Goal: Navigation & Orientation: Find specific page/section

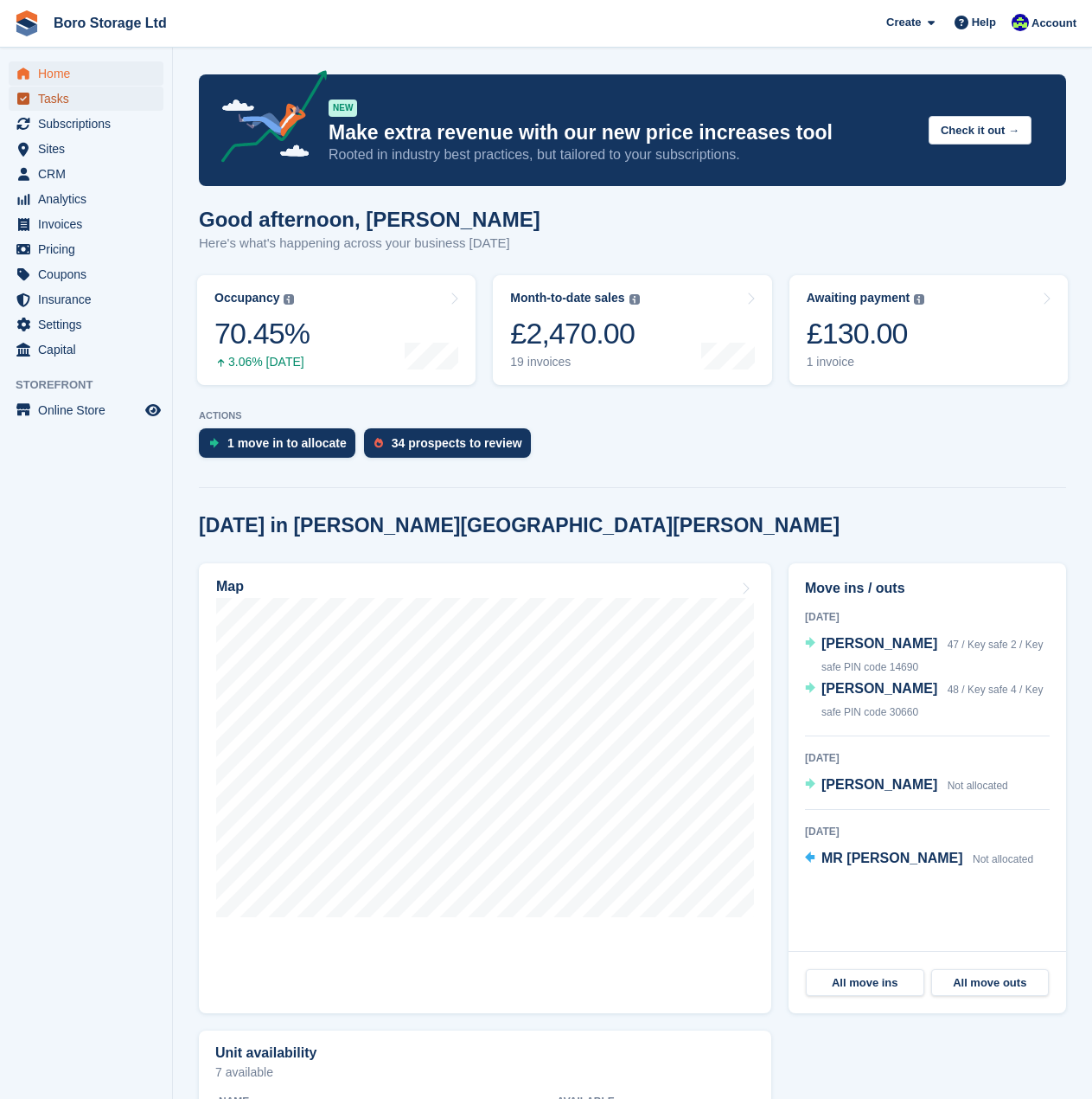
click at [69, 98] on span "Tasks" at bounding box center [90, 98] width 104 height 25
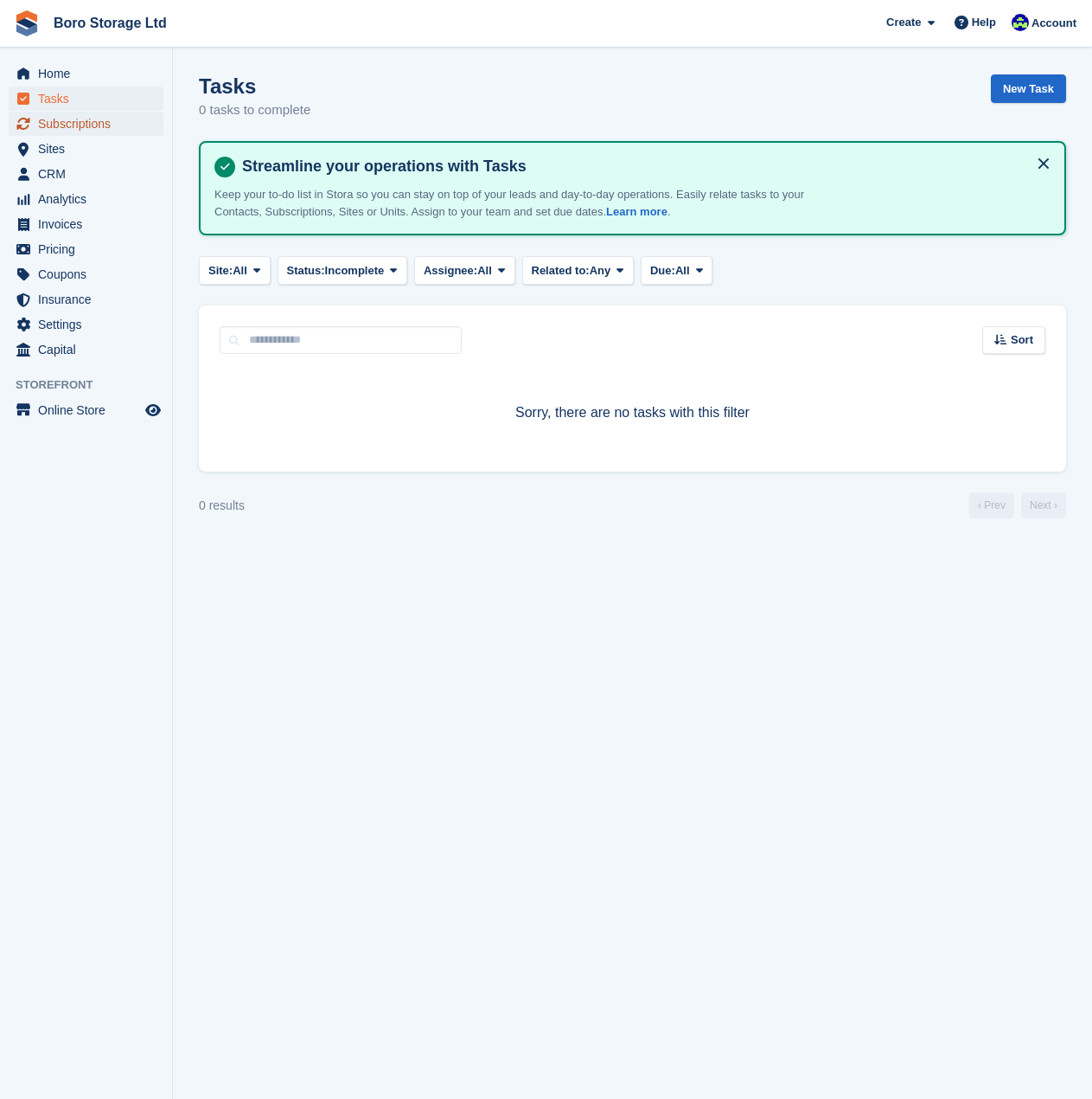
click at [63, 119] on span "Subscriptions" at bounding box center [90, 124] width 104 height 25
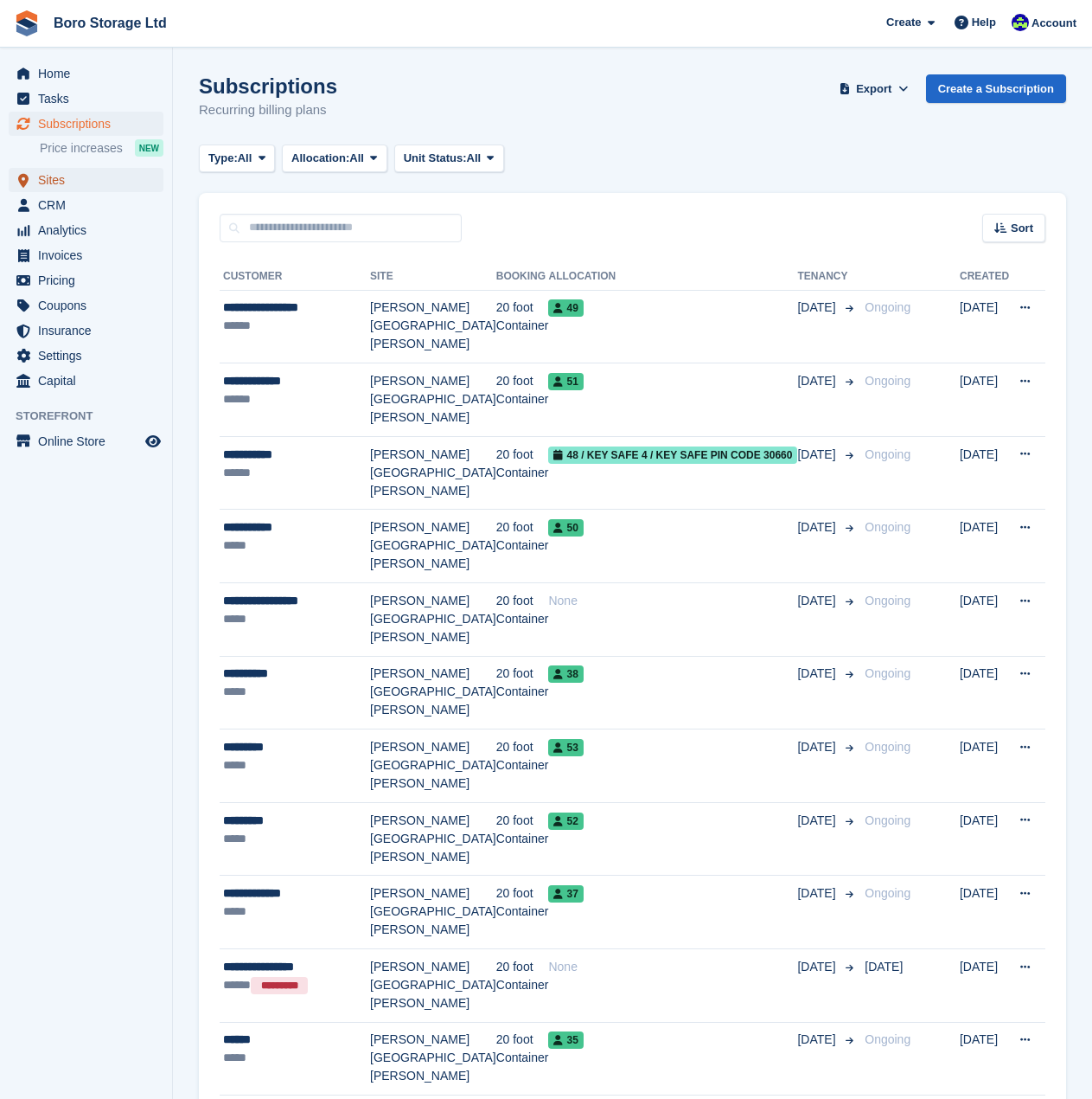
click at [66, 180] on span "Sites" at bounding box center [90, 180] width 104 height 25
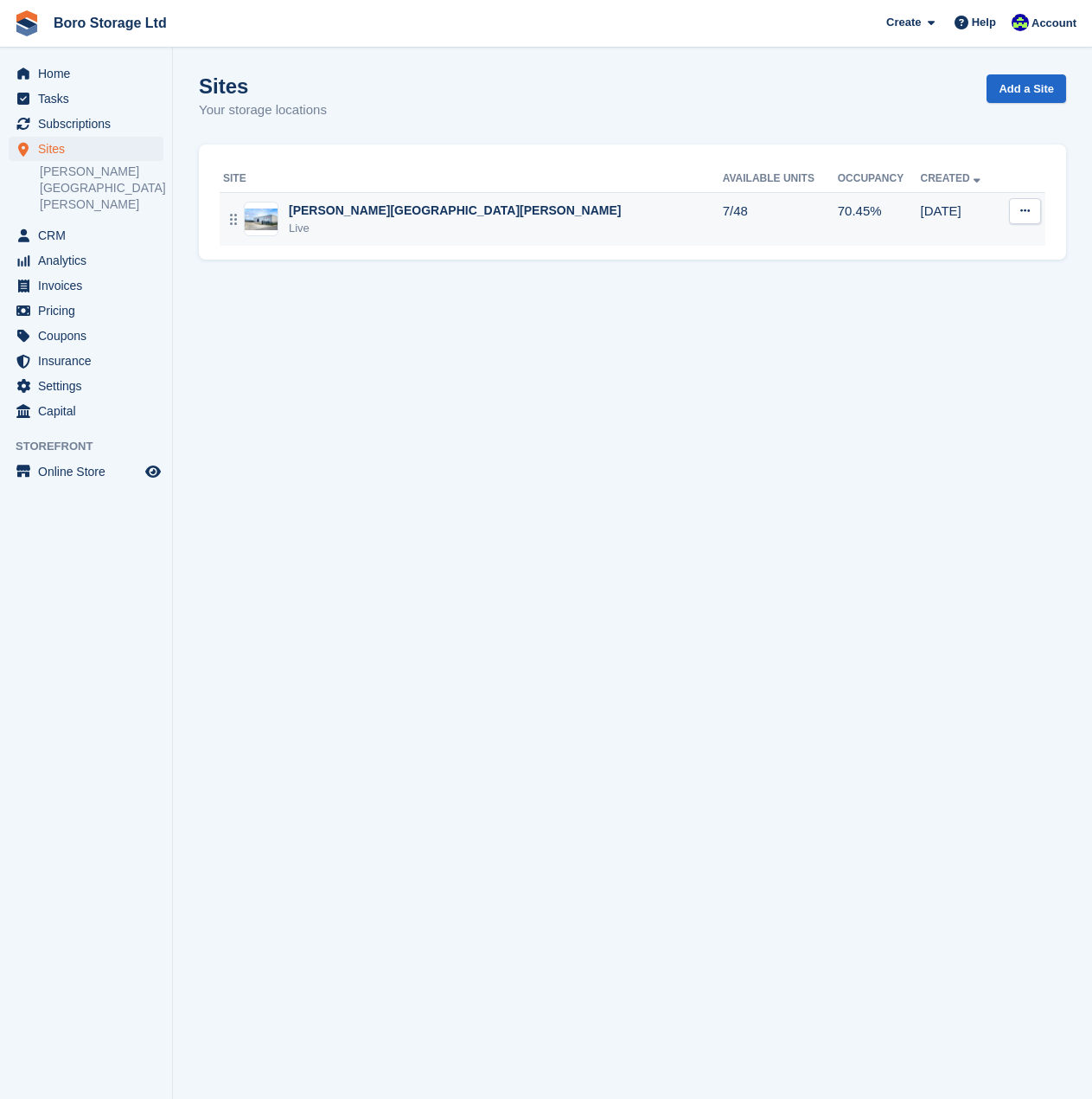
click at [367, 205] on div "[PERSON_NAME][GEOGRAPHIC_DATA][PERSON_NAME]" at bounding box center [456, 210] width 333 height 18
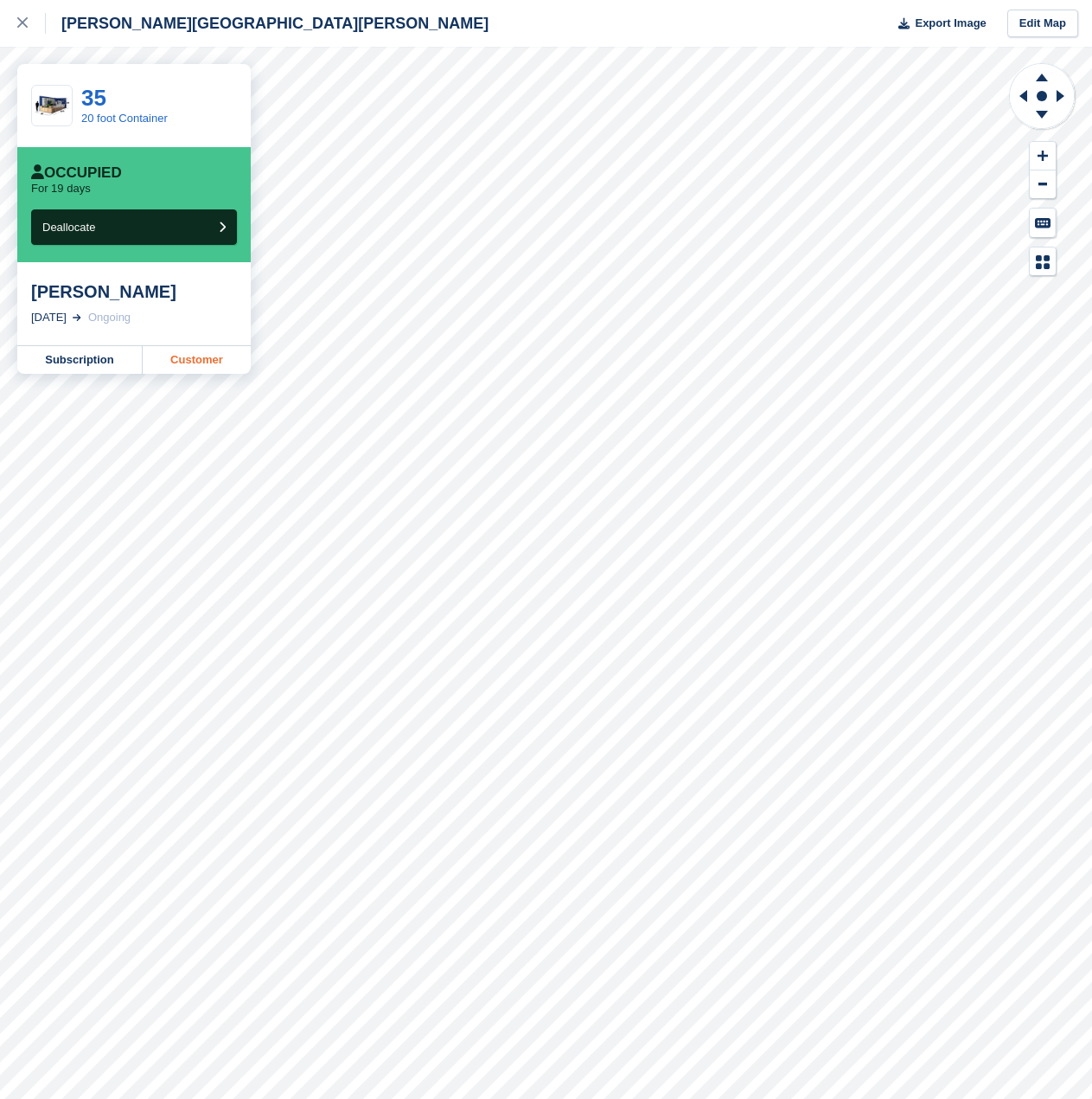
click at [200, 369] on link "Customer" at bounding box center [197, 359] width 108 height 27
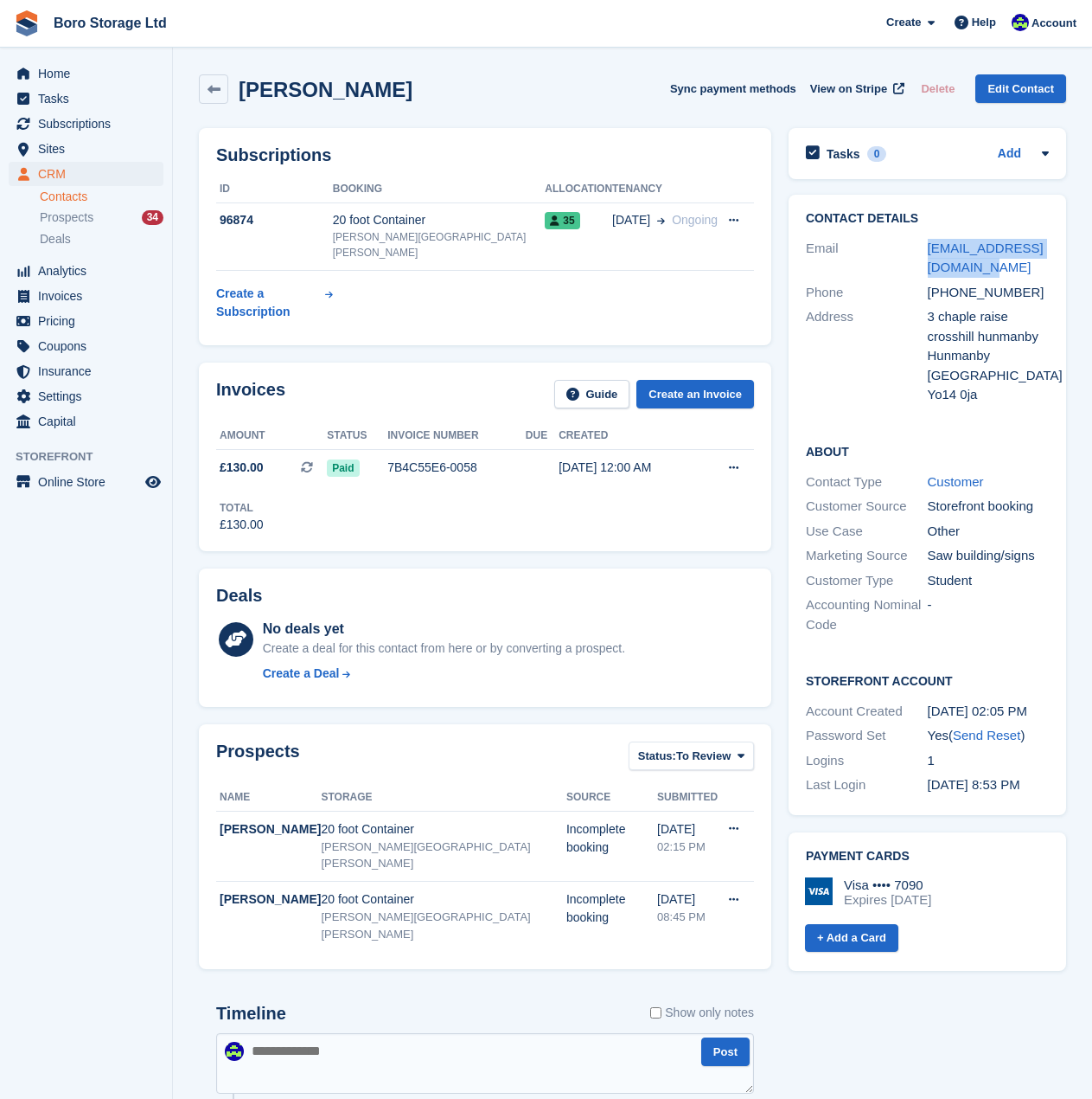
drag, startPoint x: 994, startPoint y: 269, endPoint x: 925, endPoint y: 254, distance: 70.6
click at [925, 254] on div "Email [EMAIL_ADDRESS][DOMAIN_NAME]" at bounding box center [927, 258] width 243 height 44
copy div "[EMAIL_ADDRESS][DOMAIN_NAME]"
click at [396, 99] on div "[PERSON_NAME] Sync payment methods View on Stripe Delete Edit Contact" at bounding box center [632, 89] width 867 height 29
click at [268, 96] on h2 "Gareth" at bounding box center [325, 89] width 174 height 24
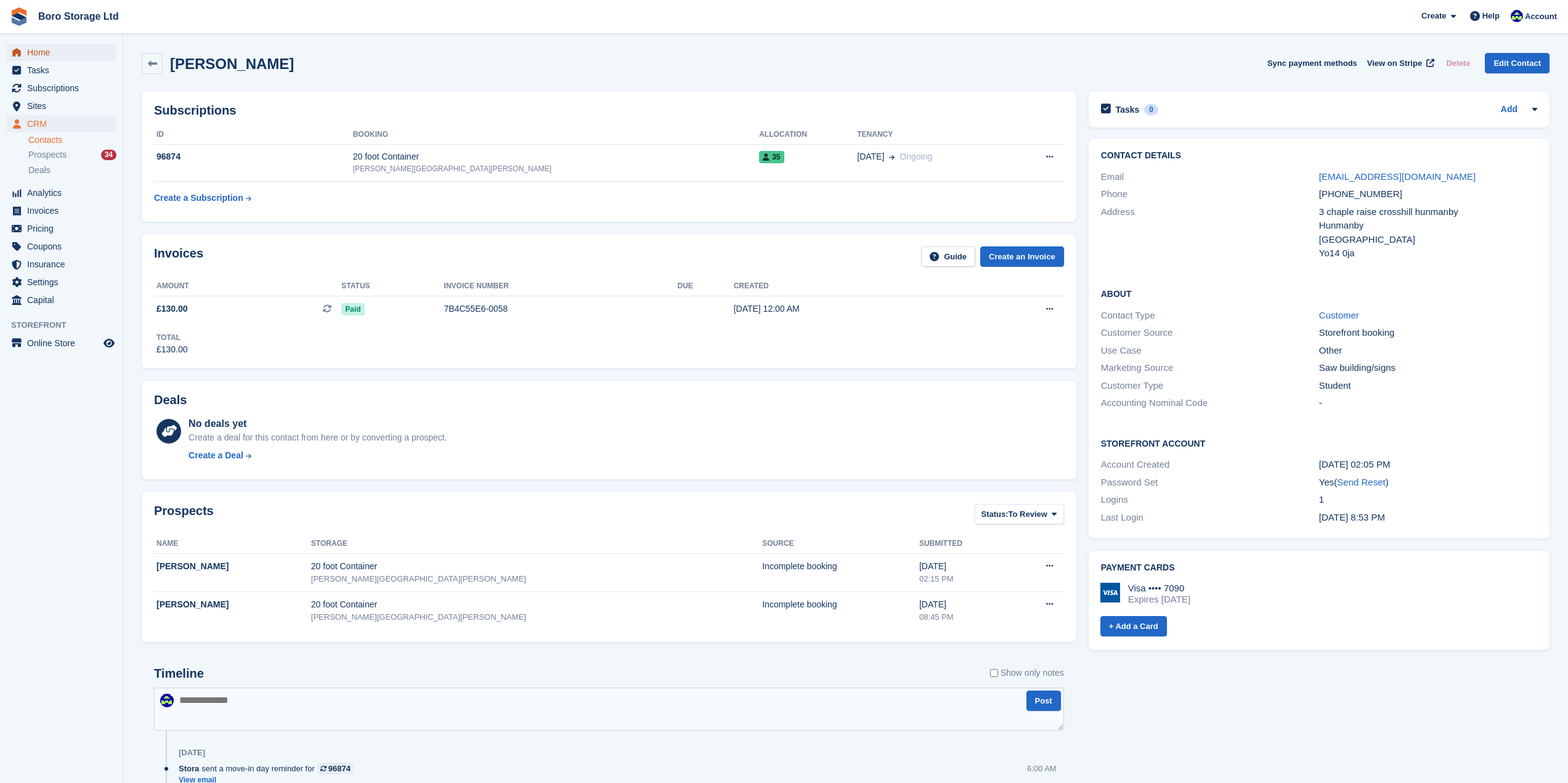
click at [57, 46] on span "Home" at bounding box center [64, 53] width 74 height 18
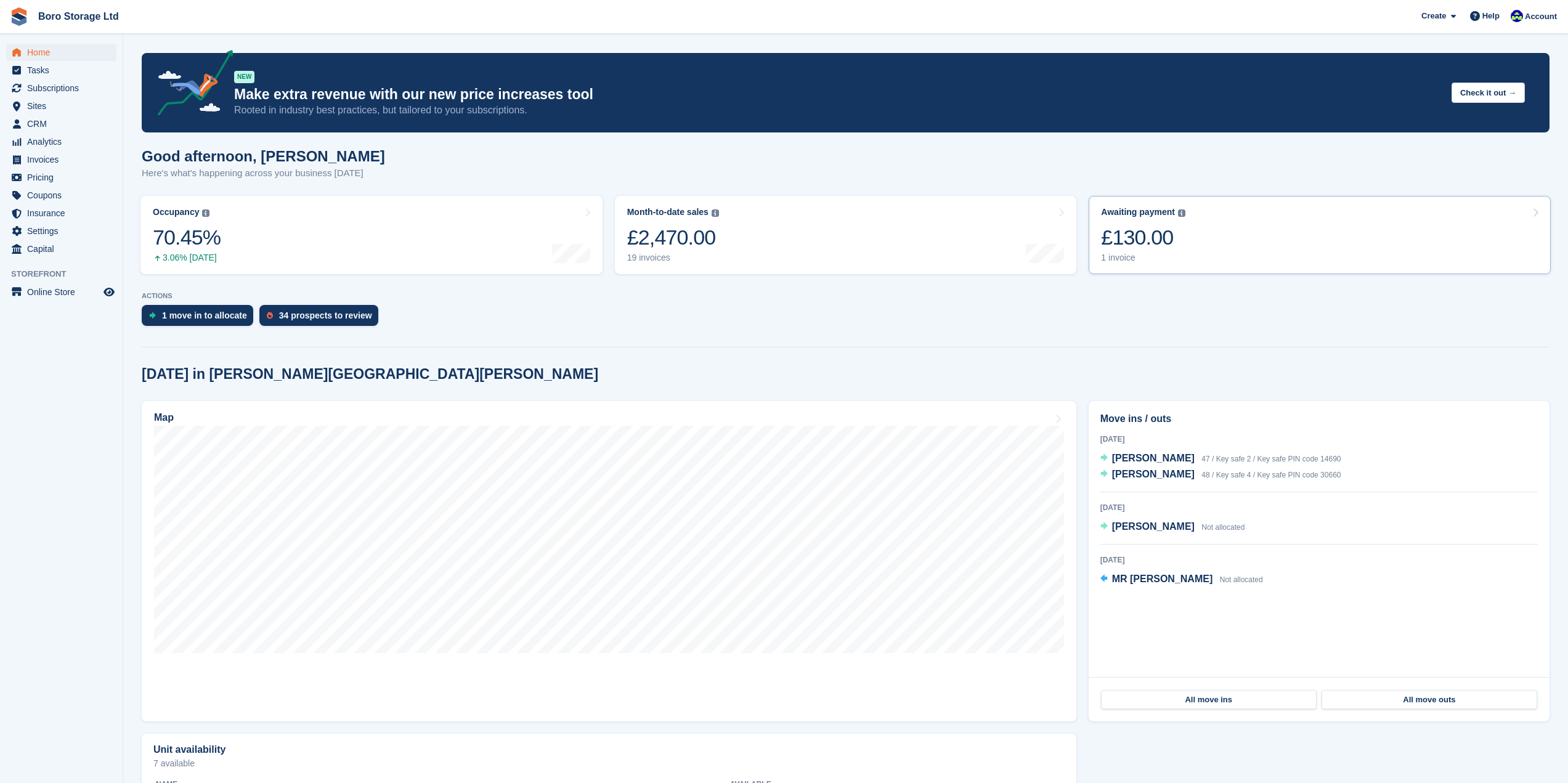
click at [1147, 246] on div "£130.00" at bounding box center [1143, 238] width 84 height 26
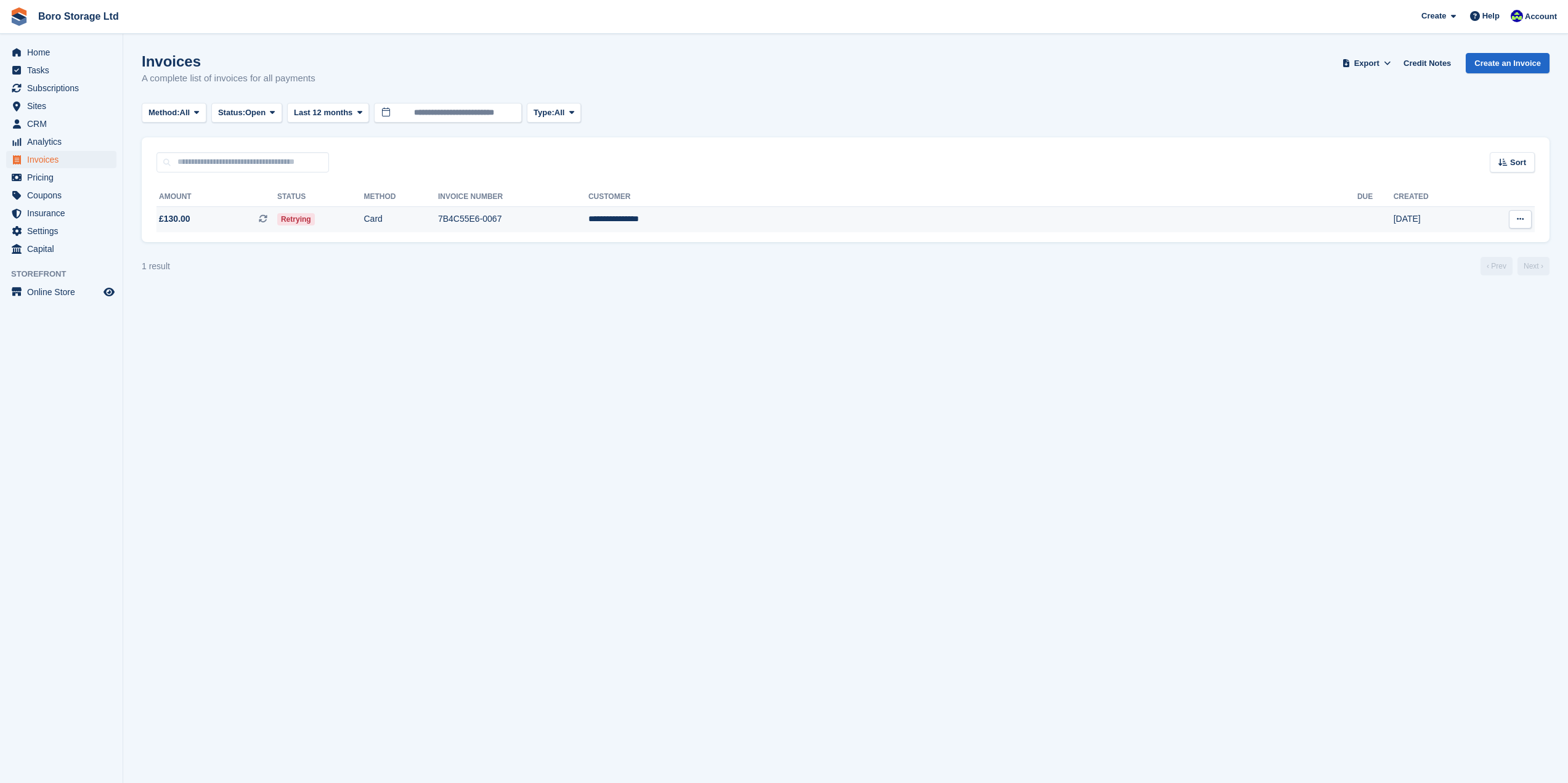
click at [1517, 222] on icon at bounding box center [1520, 219] width 7 height 8
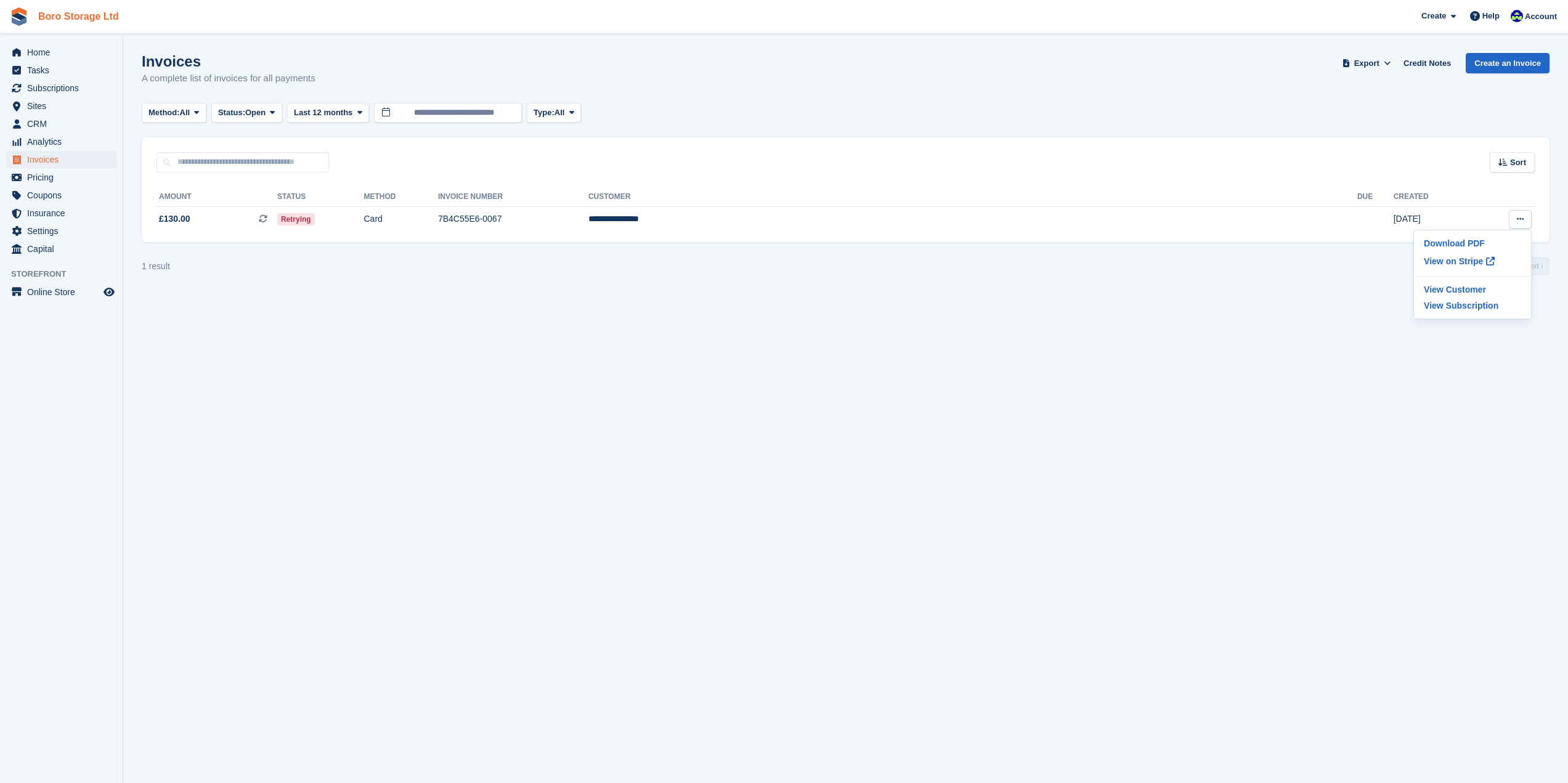
click at [66, 15] on link "Boro Storage Ltd" at bounding box center [78, 16] width 90 height 20
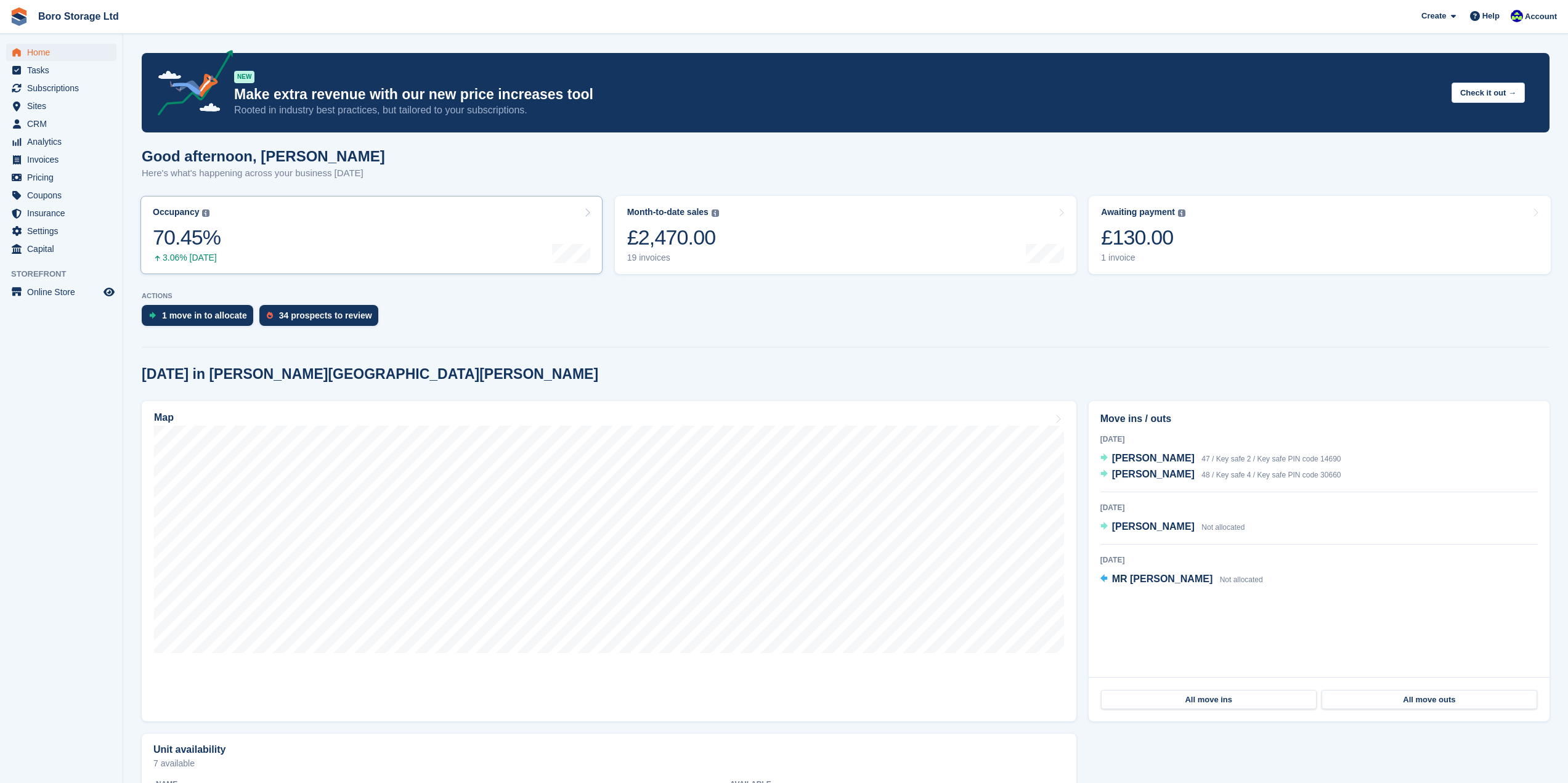
click at [193, 242] on div "70.45%" at bounding box center [187, 238] width 68 height 26
